Goal: Ask a question

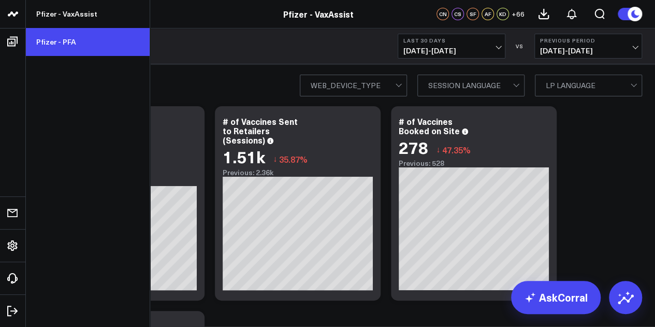
click at [69, 40] on link "Pfizer - PFA" at bounding box center [88, 42] width 124 height 28
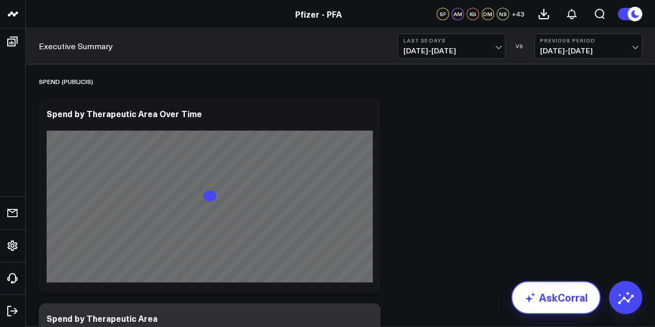
click at [550, 294] on link "AskCorral" at bounding box center [556, 297] width 90 height 33
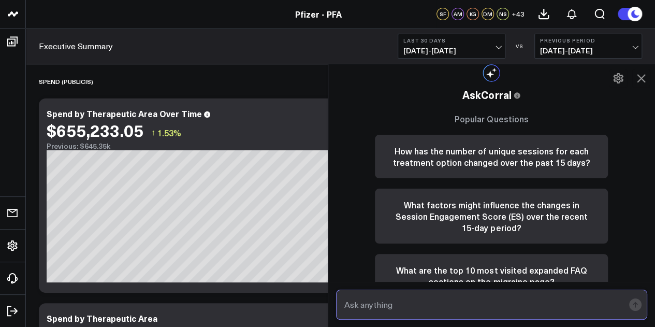
click at [450, 298] on input "text" at bounding box center [483, 304] width 283 height 19
click at [483, 304] on input "what is the HVA Rate year to date for "Favorite Things"?" at bounding box center [483, 304] width 283 height 19
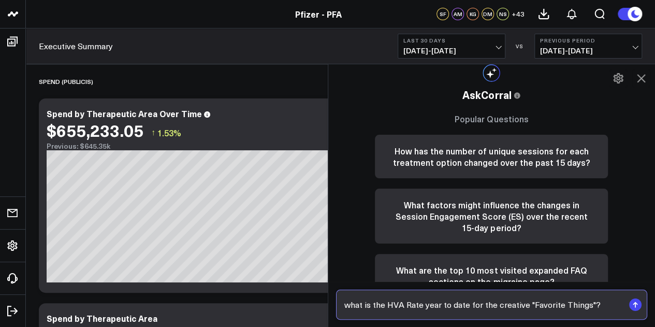
click at [434, 305] on input "what is the HVA Rate year to date for the creative "Favorite Things"?" at bounding box center [483, 304] width 283 height 19
click at [590, 305] on input "what is the HVA Rate in 2025 for the creative "Favorite Things"?" at bounding box center [483, 304] width 283 height 19
click at [590, 305] on input "what is the HVA Rate in 2025 for the creative "Favorite Things"? What is the HV…" at bounding box center [483, 304] width 283 height 19
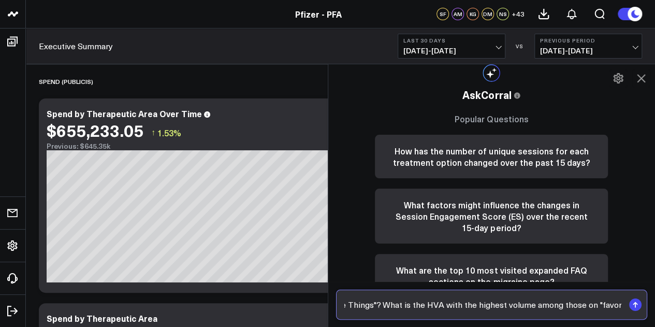
click at [590, 305] on input "what is the HVA Rate in 2025 for the creative "Favorite Things"? What is the HV…" at bounding box center [483, 304] width 283 height 19
type input "what is the HVA Rate in 2025 for the creative "Favorite Things"? What is the HV…"
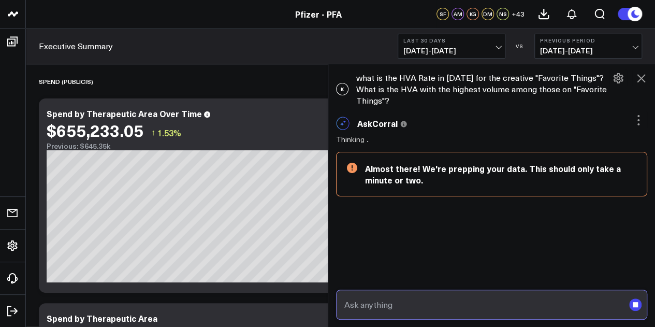
scroll to position [12, 0]
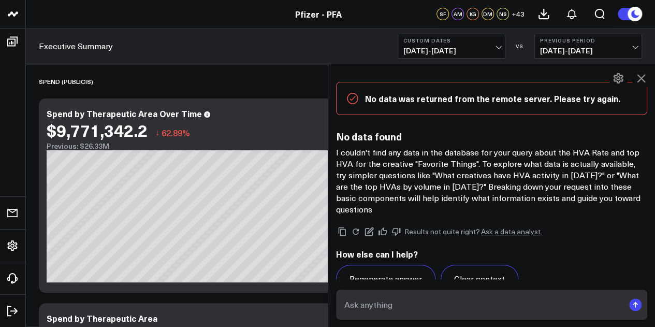
scroll to position [215, 0]
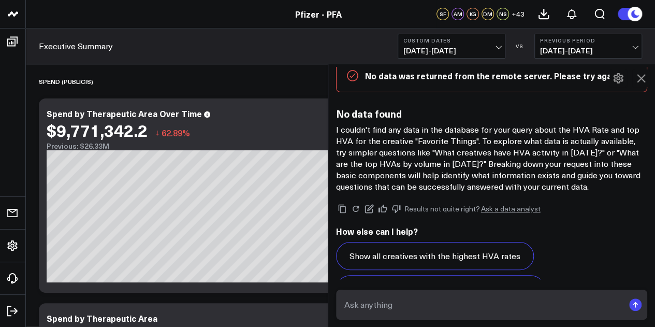
click at [635, 225] on h2 "How else can I help?" at bounding box center [492, 230] width 312 height 11
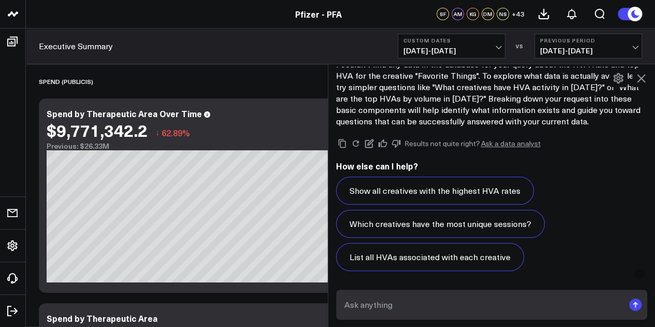
scroll to position [281, 0]
